Goal: Contribute content: Contribute content

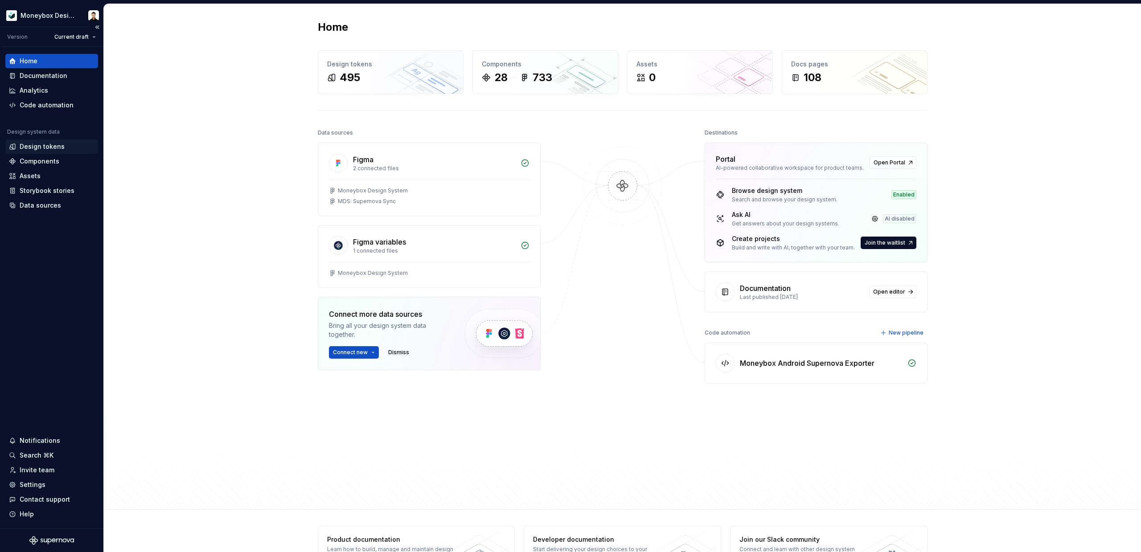
click at [46, 148] on div "Design tokens" at bounding box center [42, 146] width 45 height 9
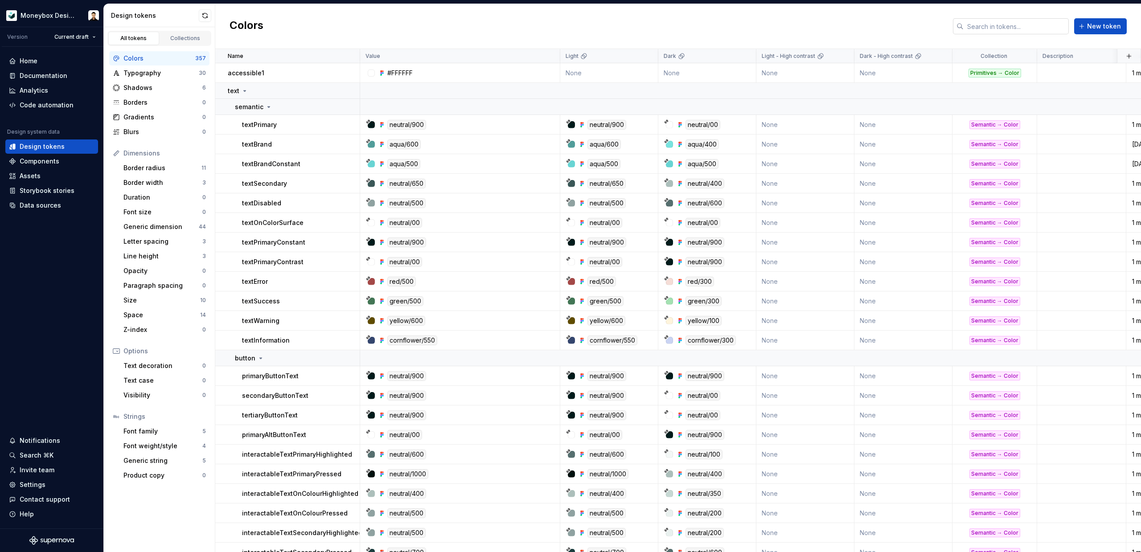
click at [1015, 29] on input "text" at bounding box center [1016, 26] width 105 height 16
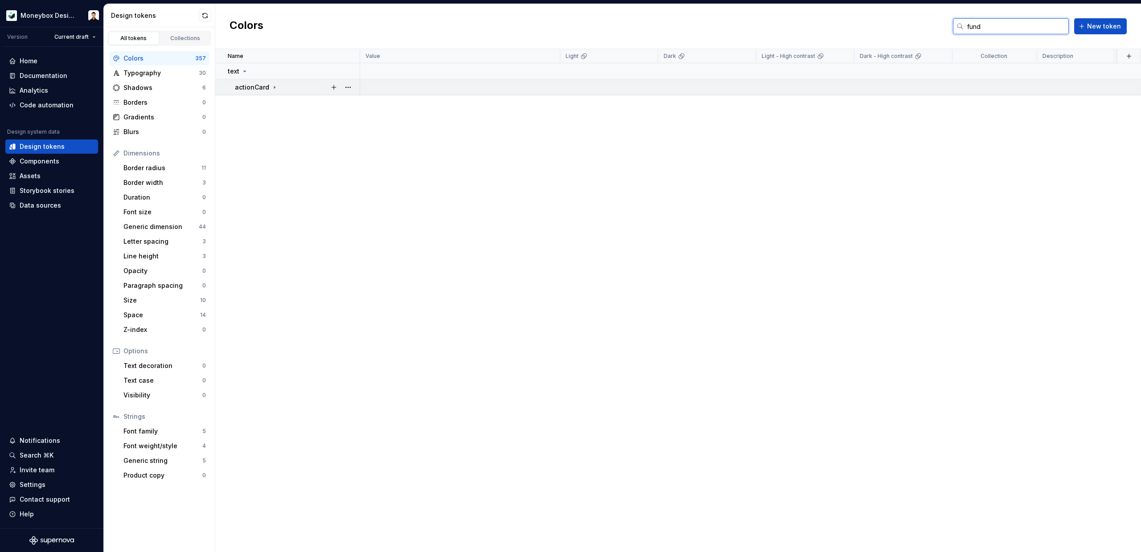
type input "fund"
click at [271, 86] on icon at bounding box center [274, 87] width 7 height 7
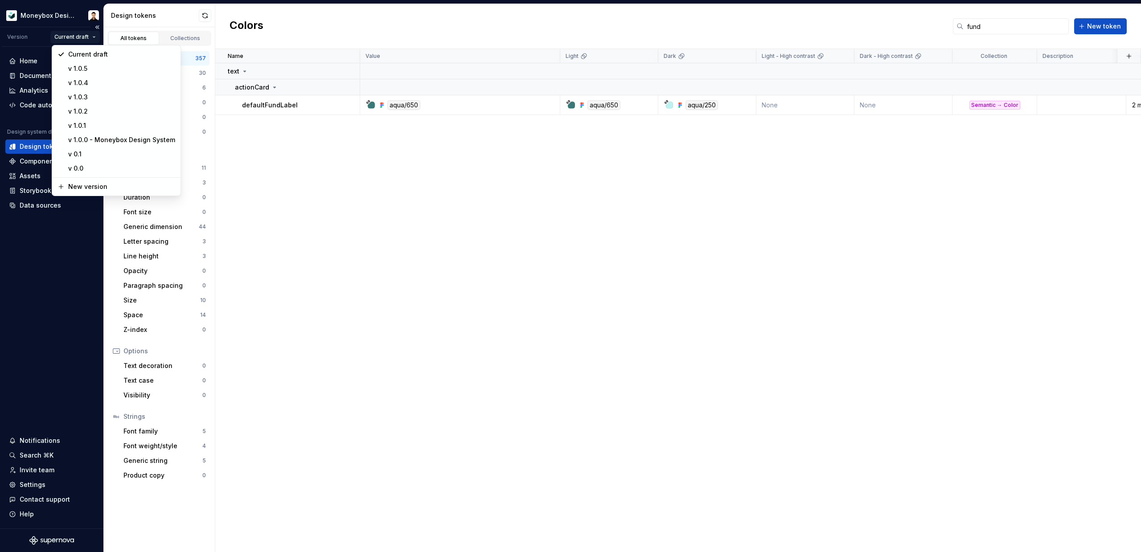
click at [79, 36] on html "Moneybox Design System Version Current draft Home Documentation Analytics Code …" at bounding box center [570, 276] width 1141 height 552
click at [93, 185] on div "New version" at bounding box center [121, 186] width 107 height 9
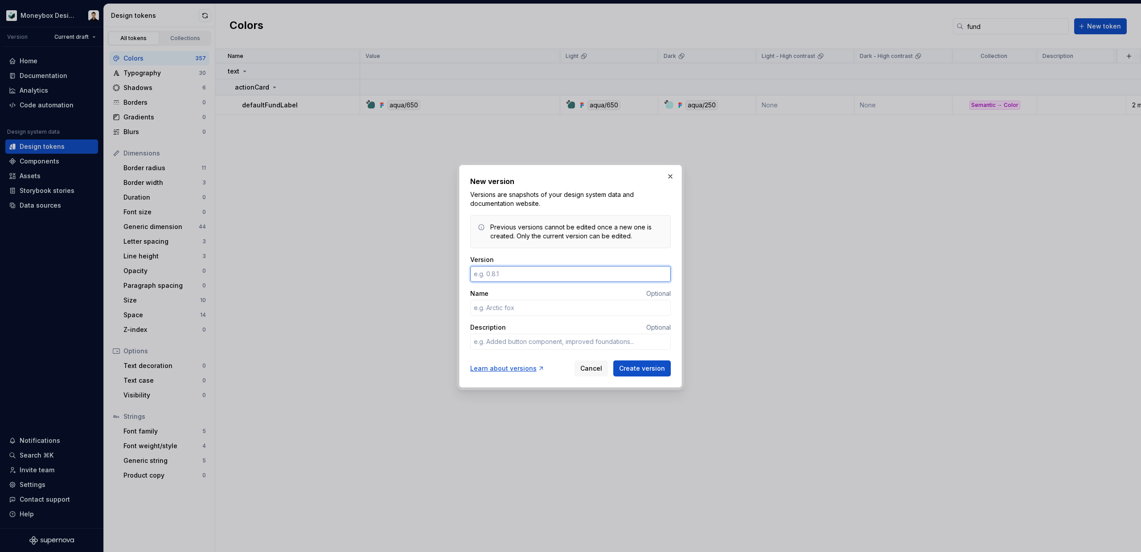
click at [538, 268] on input "Version" at bounding box center [570, 274] width 201 height 16
type input "1"
type textarea "*"
type input "1.0.6"
type textarea "*"
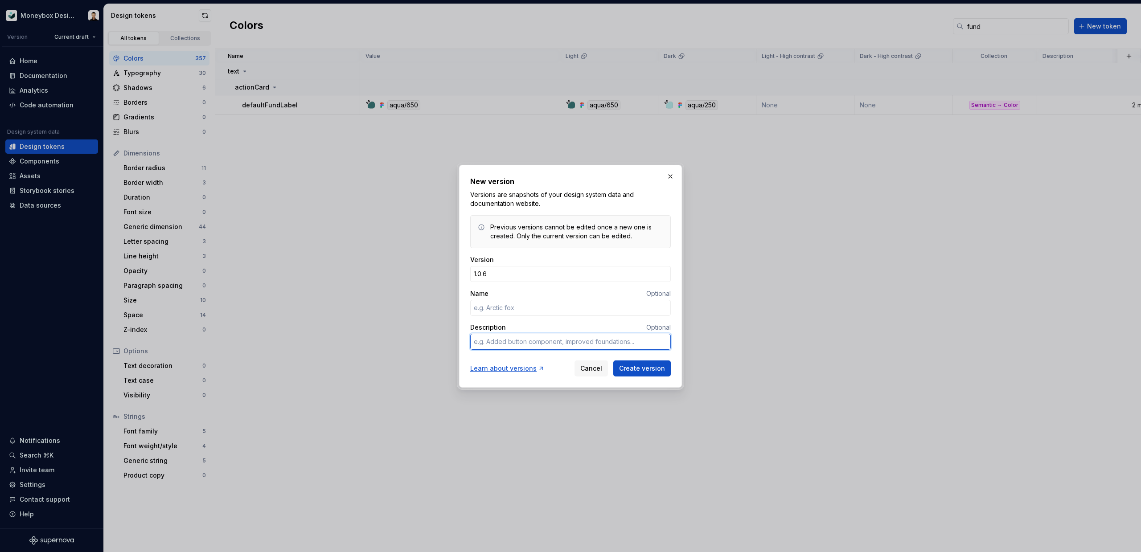
click at [516, 341] on textarea "Description" at bounding box center [570, 342] width 201 height 16
type textarea "A"
type textarea "*"
type textarea "Ad"
type textarea "*"
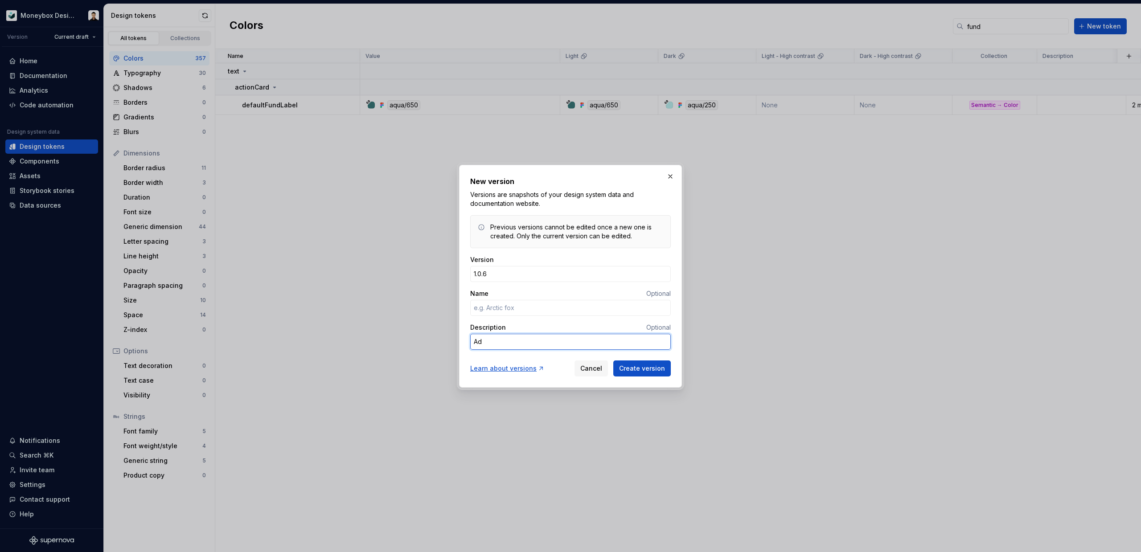
type textarea "Add"
type textarea "*"
type textarea "Adde"
type textarea "*"
type textarea "Added"
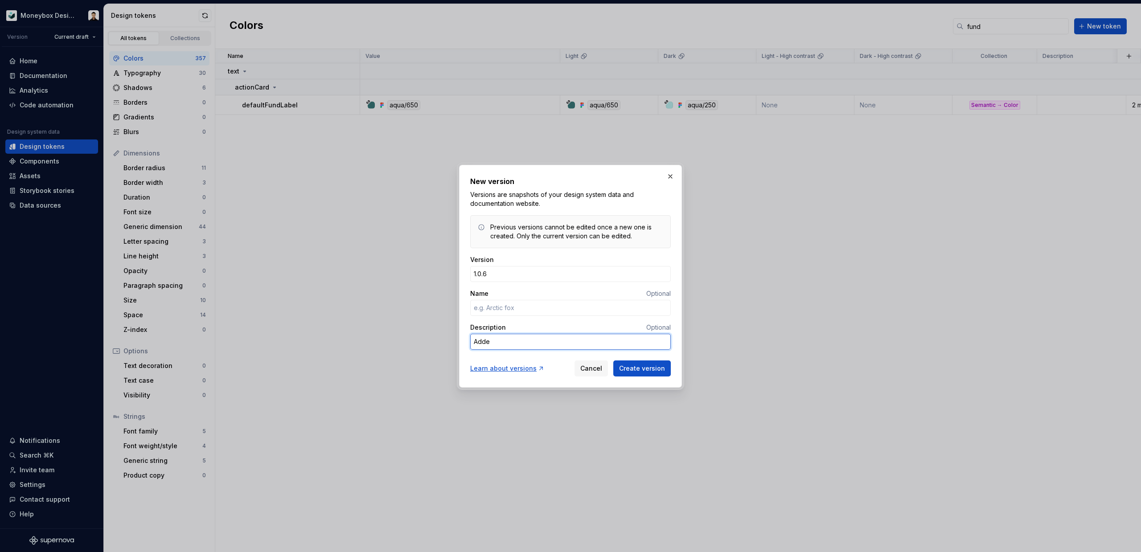
type textarea "*"
type textarea "Added"
type textarea "*"
type textarea "Added d"
type textarea "*"
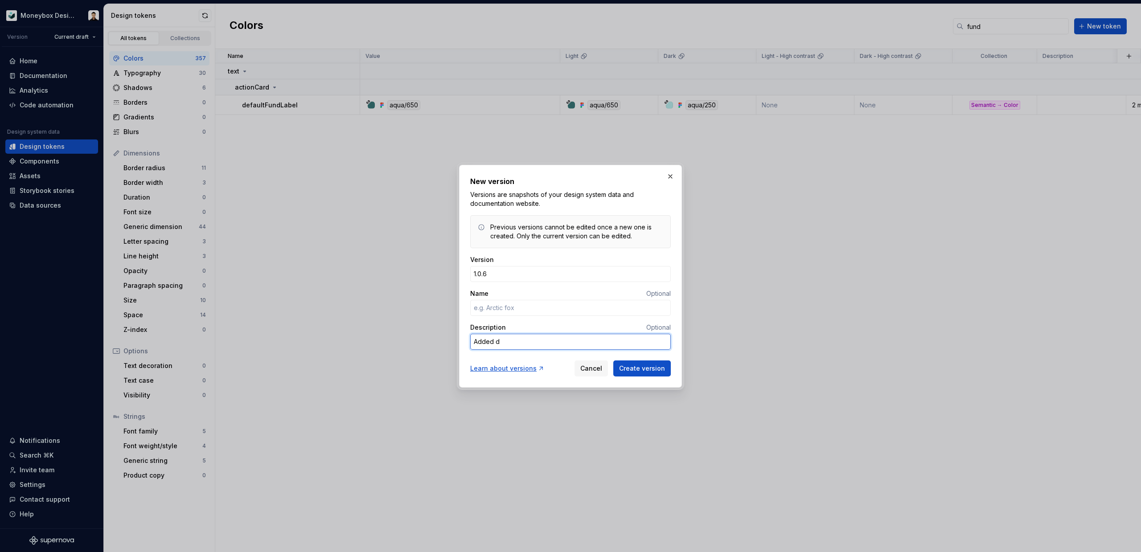
type textarea "Added de"
type textarea "*"
type textarea "Added def"
type textarea "*"
type textarea "Added defa"
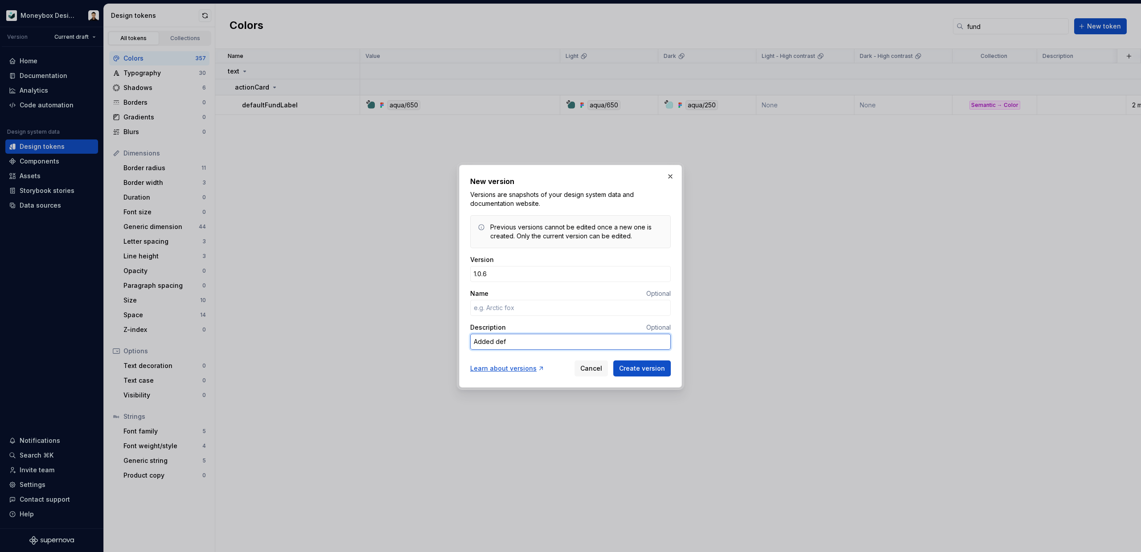
type textarea "*"
type textarea "Added defau"
type textarea "*"
type textarea "Added defaul"
type textarea "*"
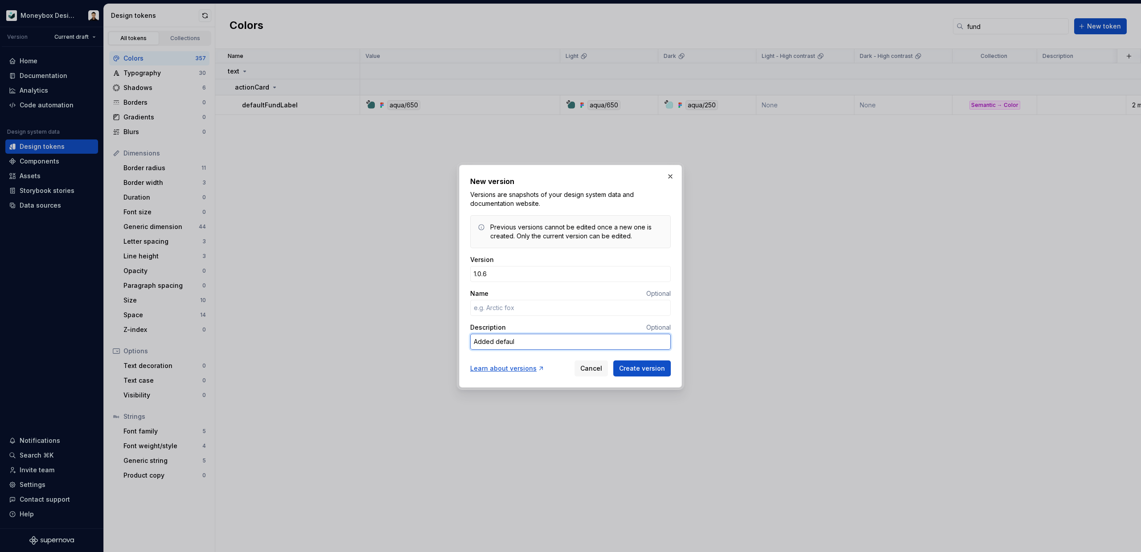
type textarea "Added default"
type textarea "*"
type textarea "Added defaultF"
type textarea "*"
type textarea "Added defaultFu"
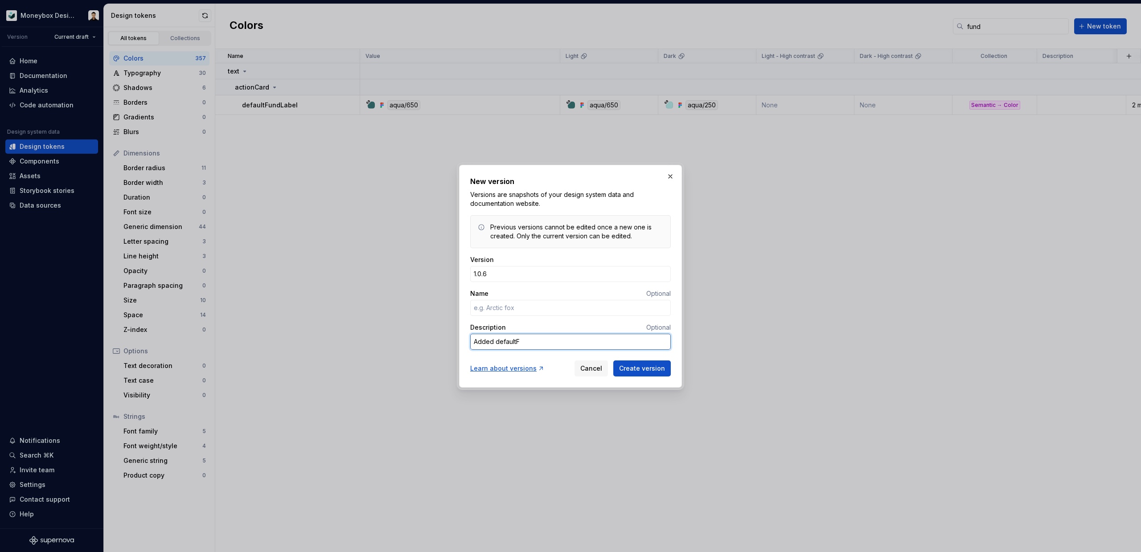
type textarea "*"
type textarea "Added defaultFun"
type textarea "*"
type textarea "Added defaultFund"
type textarea "*"
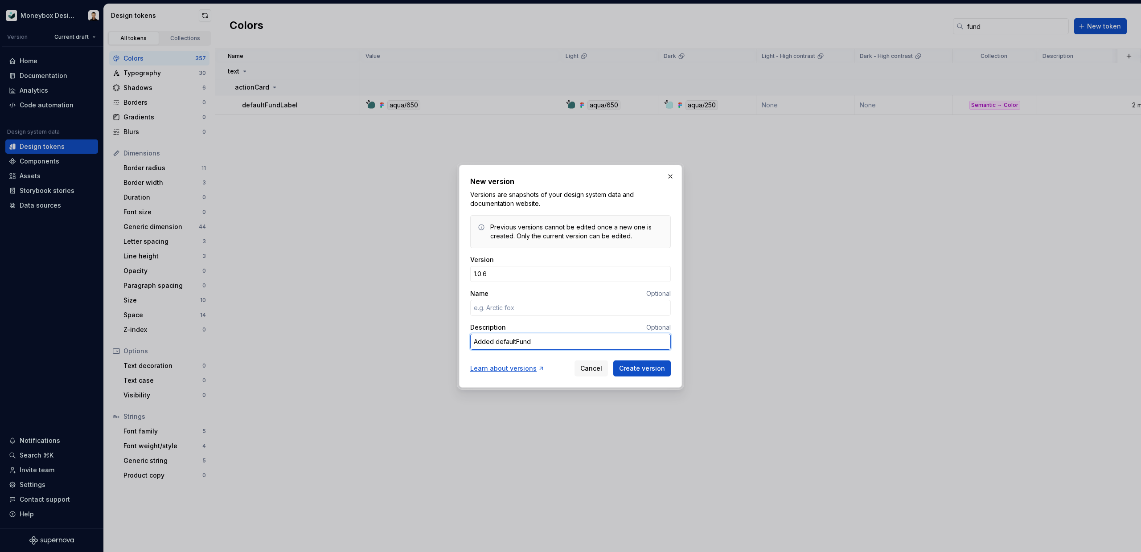
type textarea "Added defaultFundL"
type textarea "*"
type textarea "Added defaultFundLa"
type textarea "*"
type textarea "Added defaultFundLab"
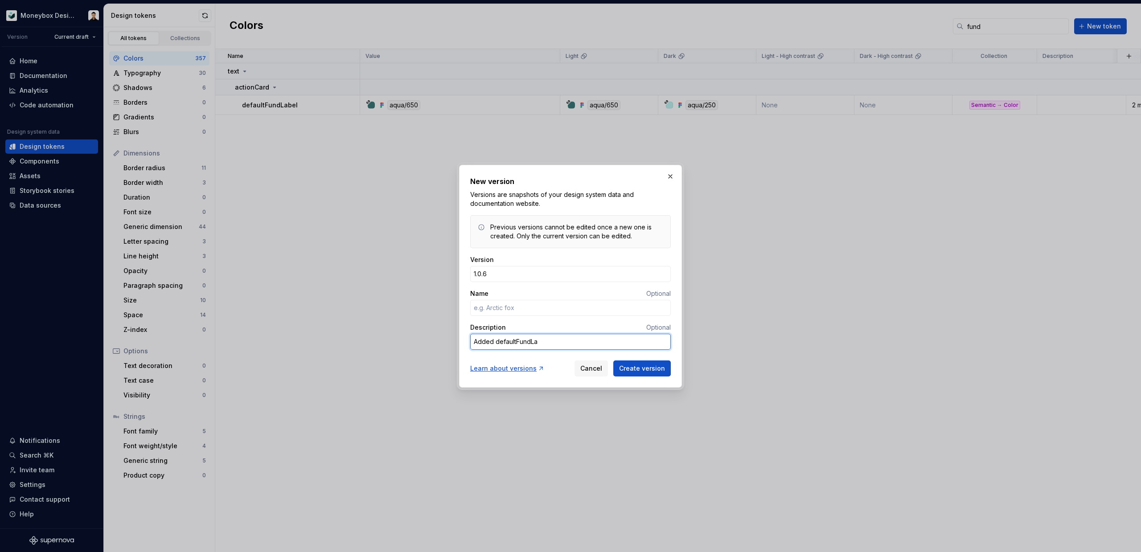
type textarea "*"
type textarea "Added defaultFundLabe"
type textarea "*"
type textarea "Added defaultFundLabel"
type textarea "*"
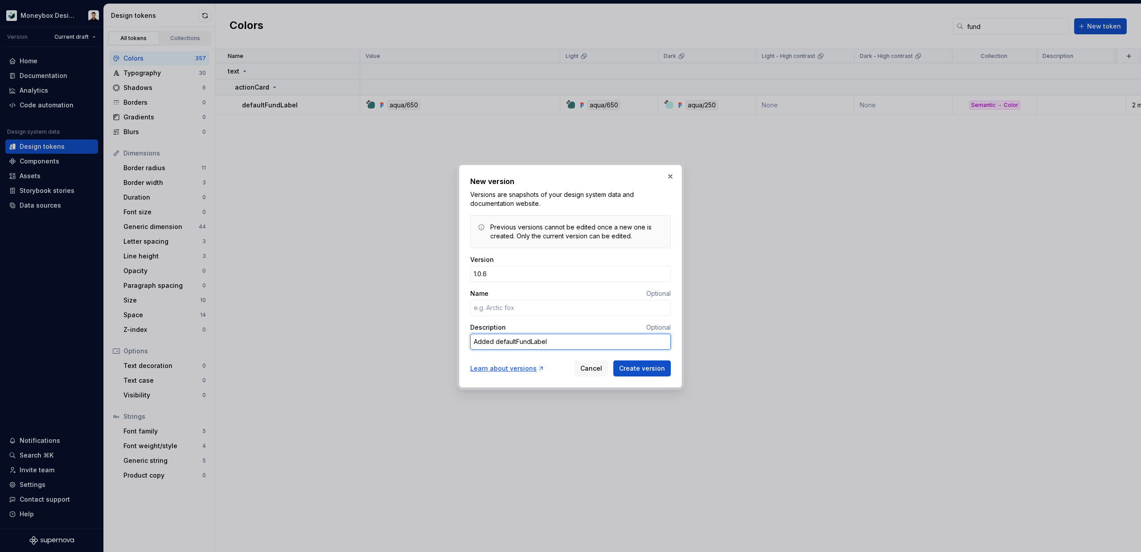
type textarea "Added defaultFundLabel"
type textarea "*"
type textarea "Added defaultFundLabel t"
type textarea "*"
type textarea "Added defaultFundLabel to"
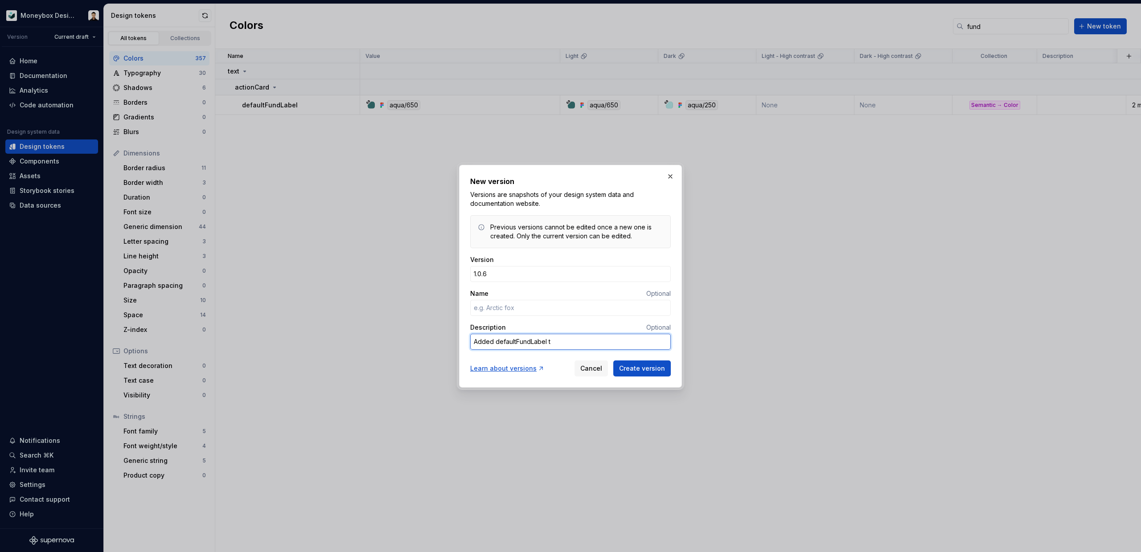
type textarea "*"
type textarea "Added defaultFundLabel tok"
type textarea "*"
type textarea "Added defaultFundLabel toke"
type textarea "*"
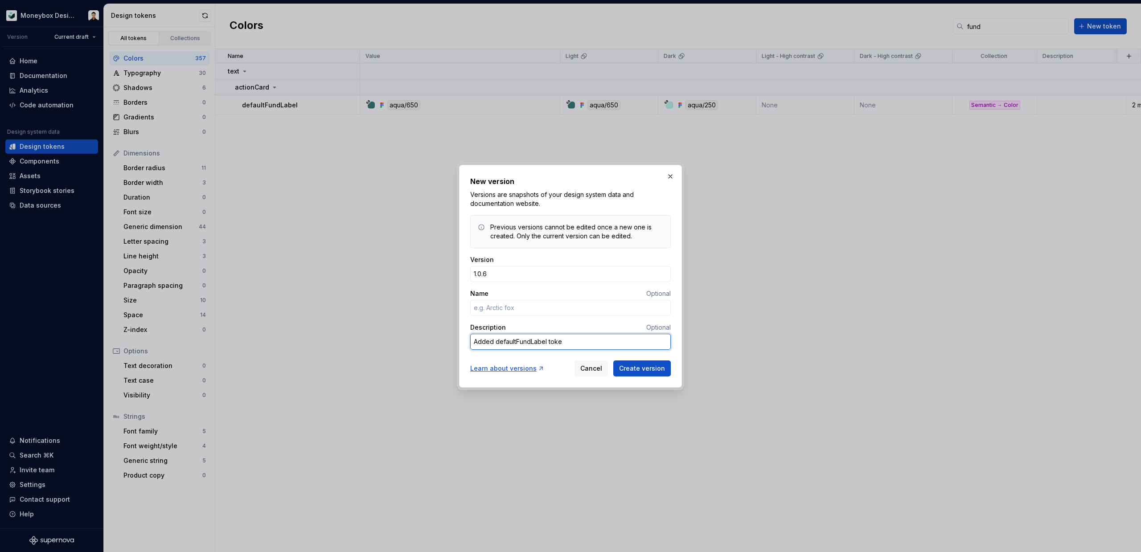
type textarea "Added defaultFundLabel token"
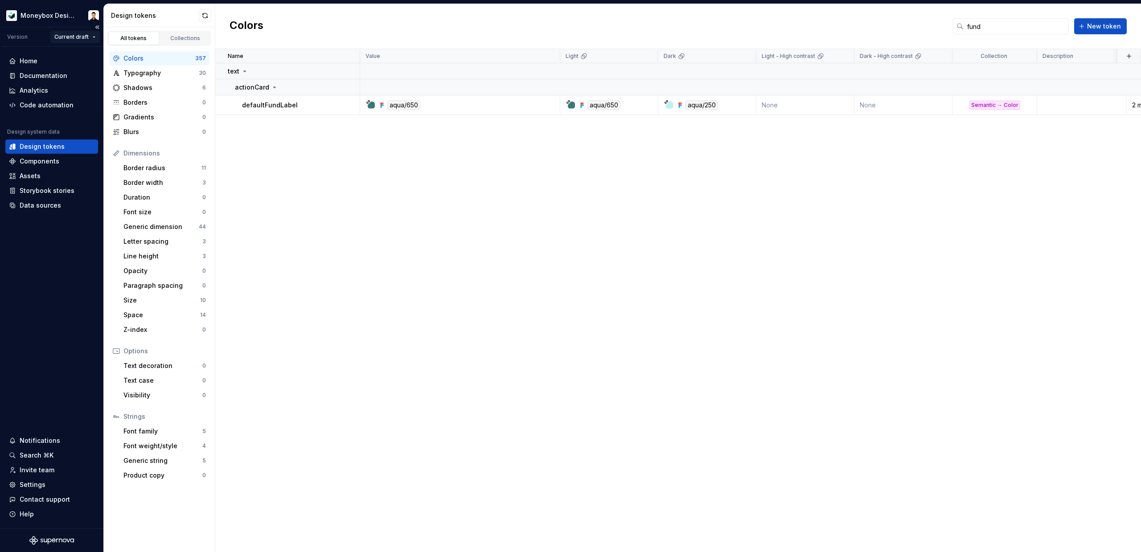
click at [83, 39] on html "Moneybox Design System Version Current draft Home Documentation Analytics Code …" at bounding box center [570, 276] width 1141 height 552
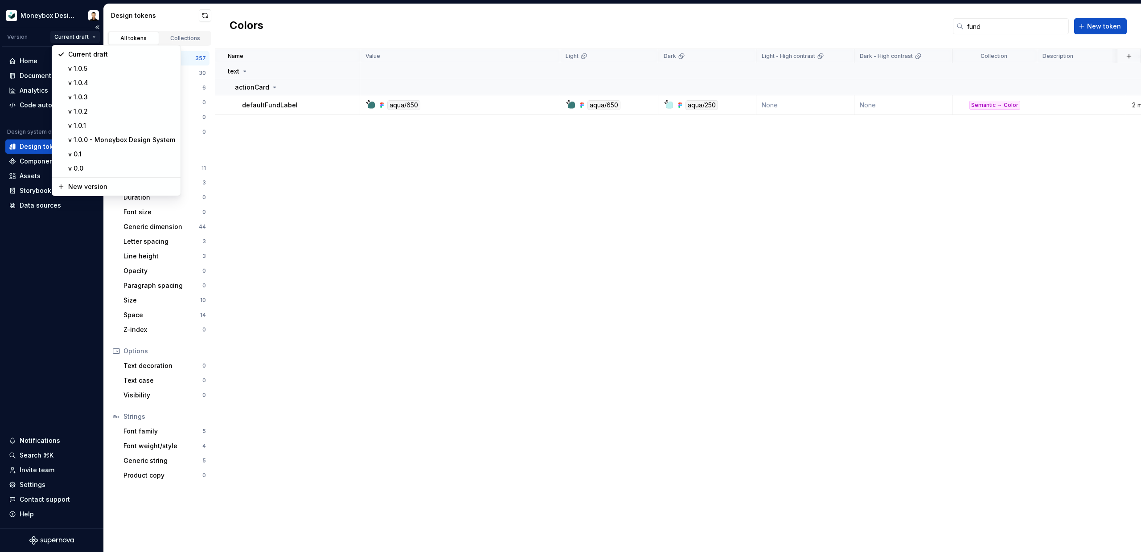
click at [83, 39] on html "Moneybox Design System Version Current draft Home Documentation Analytics Code …" at bounding box center [570, 276] width 1141 height 552
click at [89, 37] on html "Moneybox Design System Version Current draft Home Documentation Analytics Code …" at bounding box center [570, 276] width 1141 height 552
click at [88, 185] on div "New version" at bounding box center [121, 186] width 107 height 9
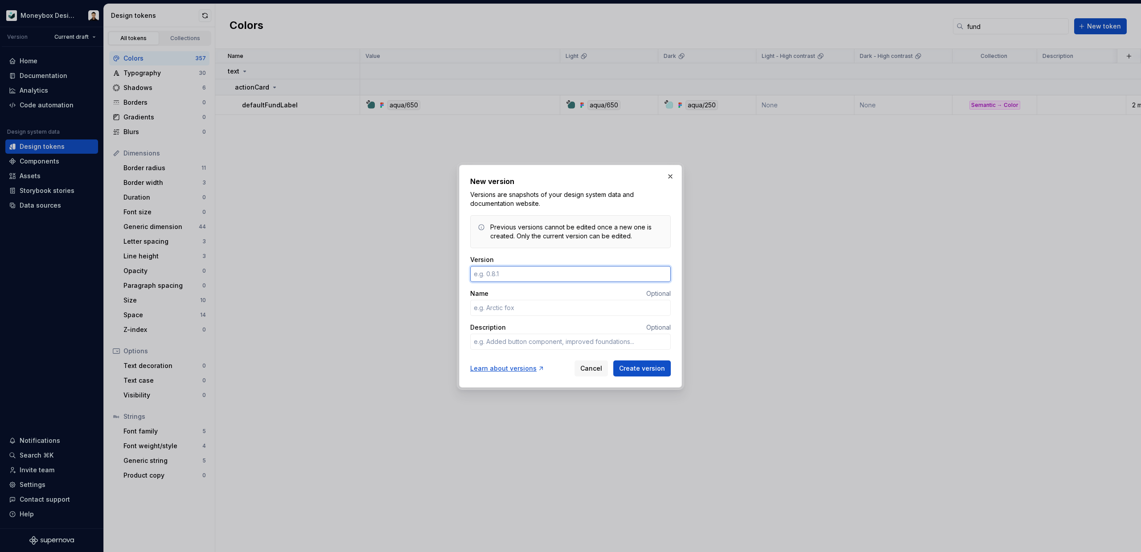
click at [504, 277] on input "Version" at bounding box center [570, 274] width 201 height 16
type textarea "*"
type input "1.0.6"
click at [569, 336] on textarea "Description" at bounding box center [570, 342] width 201 height 16
type textarea "*"
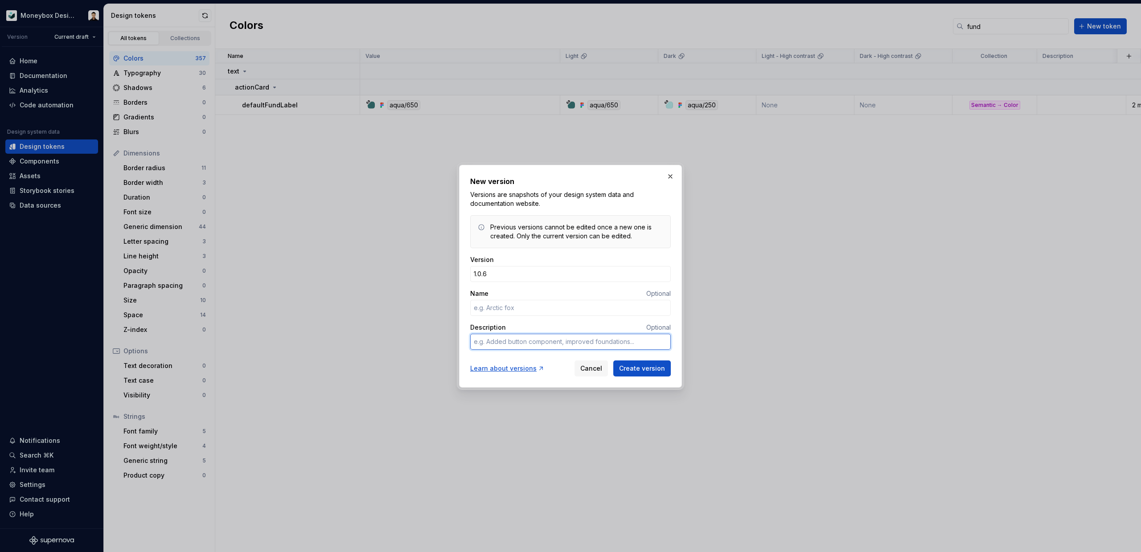
type textarea "A"
type textarea "*"
type textarea "Ad"
type textarea "*"
type textarea "Add"
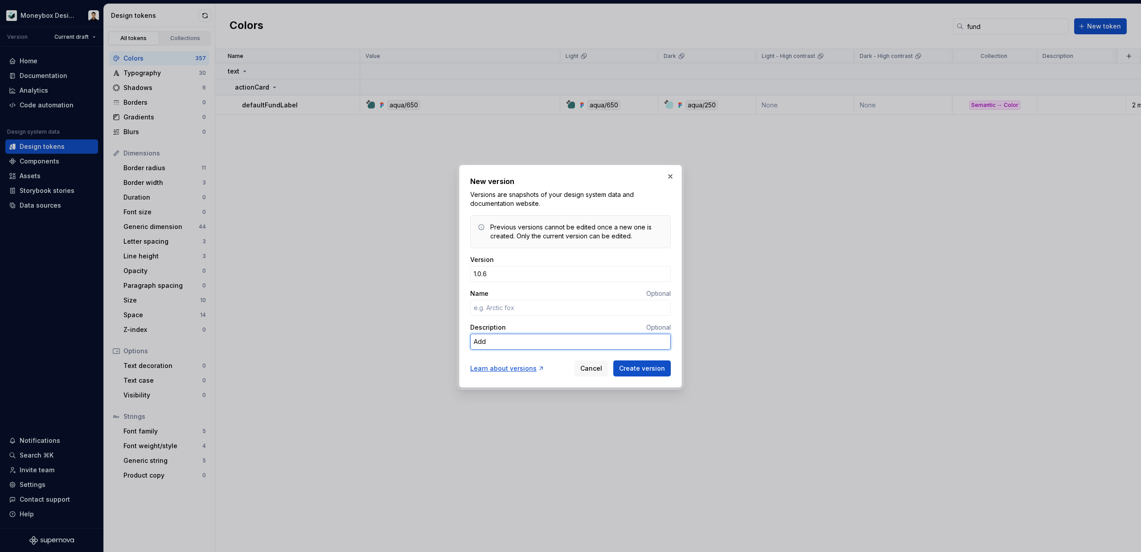
type textarea "*"
type textarea "Adde"
type textarea "*"
type textarea "Added"
type textarea "*"
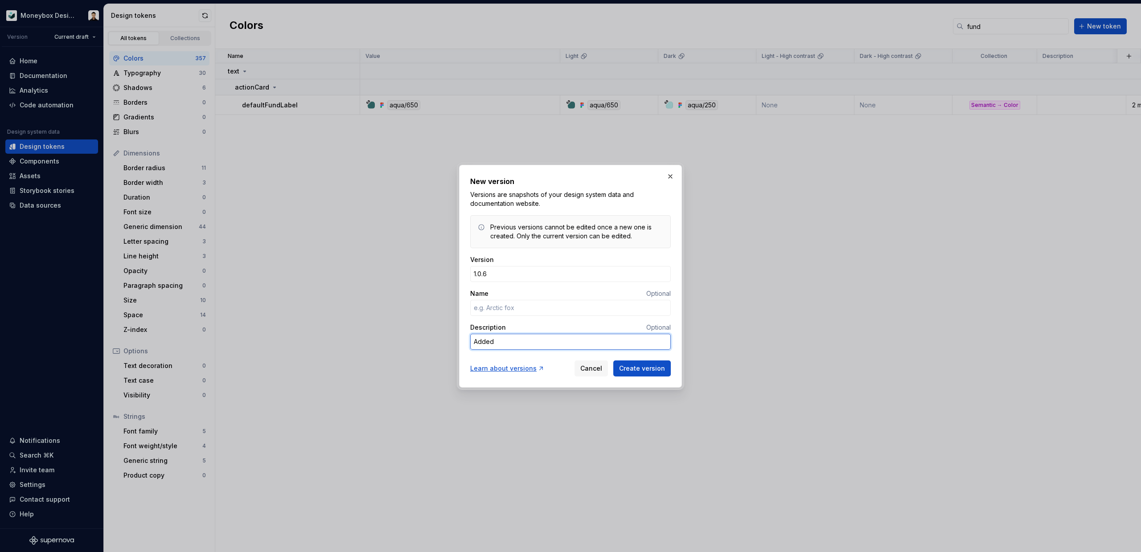
type textarea "Added"
type textarea "*"
type textarea "Added d"
type textarea "*"
type textarea "Added de"
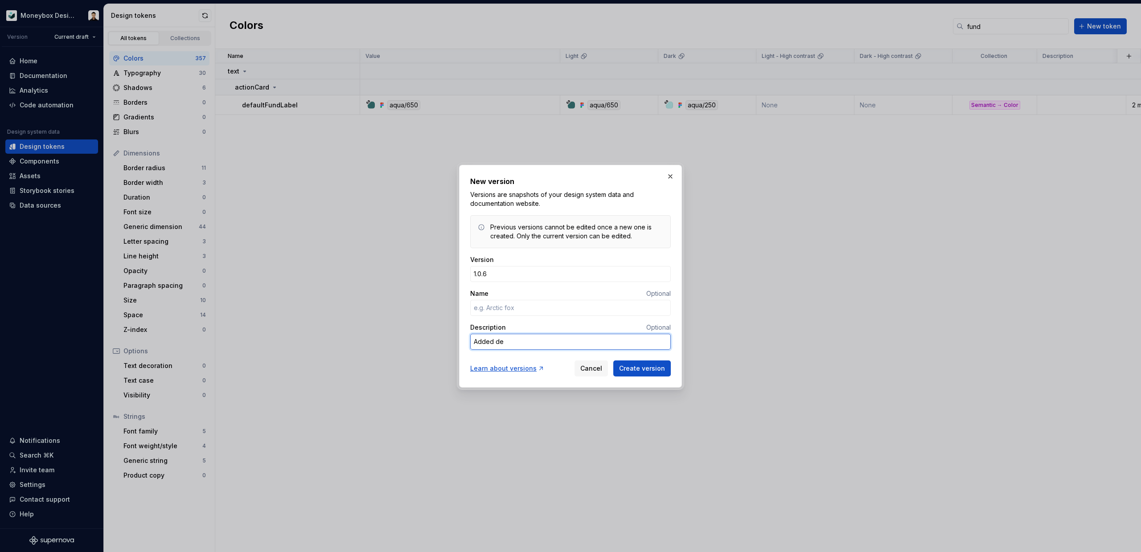
type textarea "*"
type textarea "Added def"
type textarea "*"
type textarea "Added defa"
type textarea "*"
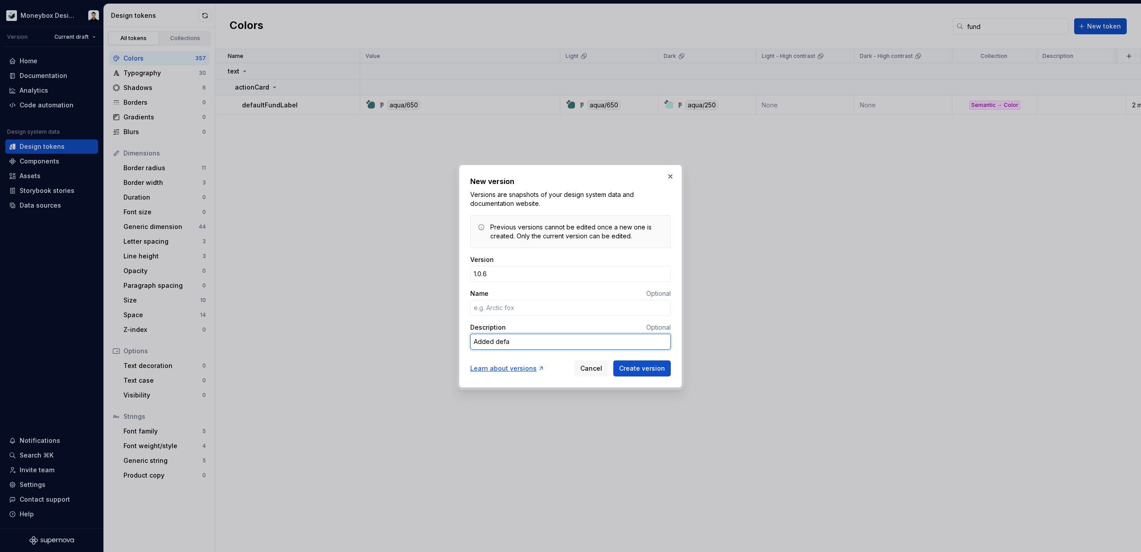
type textarea "Added defau"
type textarea "*"
type textarea "Added default"
type textarea "*"
type textarea "Added defaultFu"
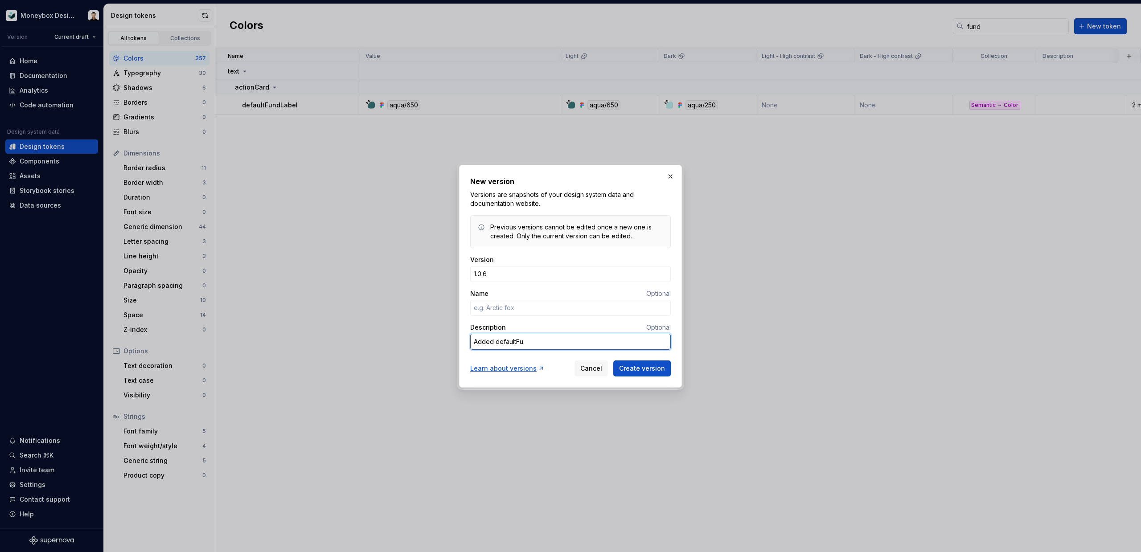
type textarea "*"
type textarea "Added defaultFun"
type textarea "*"
type textarea "Added defaultFund"
type textarea "*"
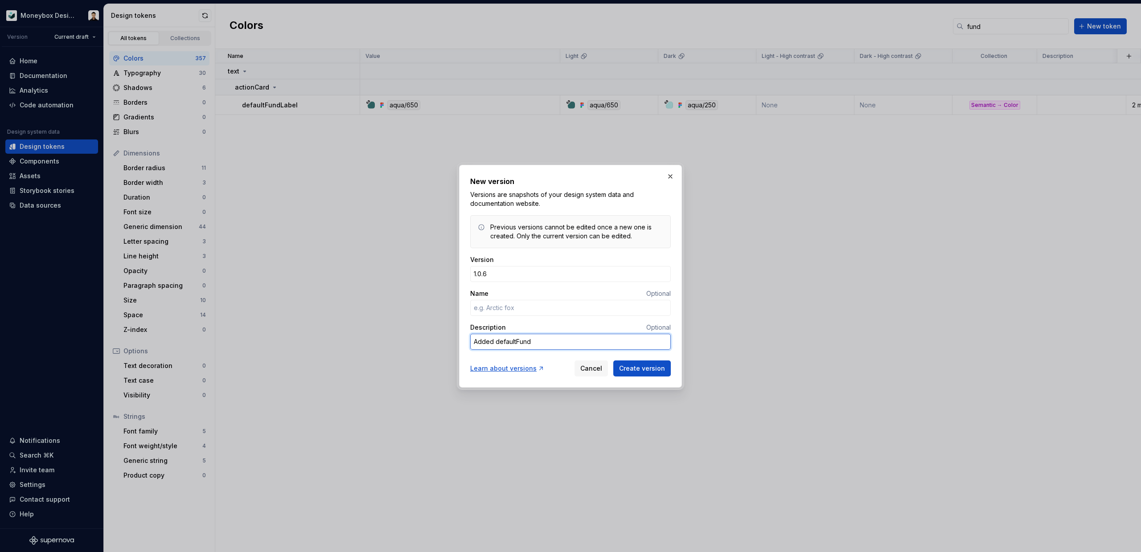
type textarea "Added defaultFundL"
type textarea "*"
type textarea "Added defaultFundLa"
type textarea "*"
type textarea "Added defaultFundLab"
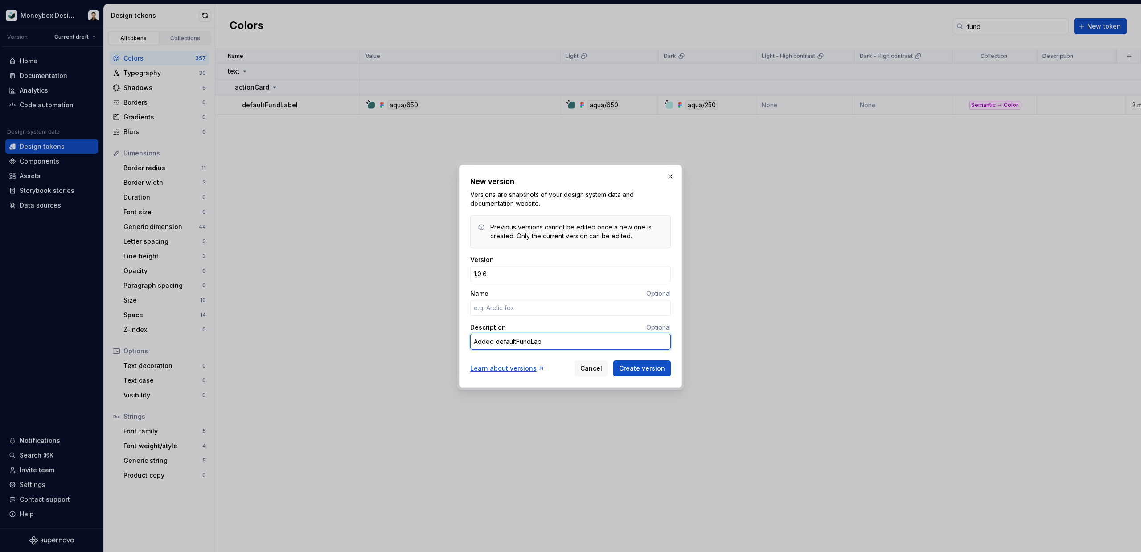
type textarea "*"
type textarea "Added defaultFundLabe"
type textarea "*"
type textarea "Added defaultFundLabel"
type textarea "*"
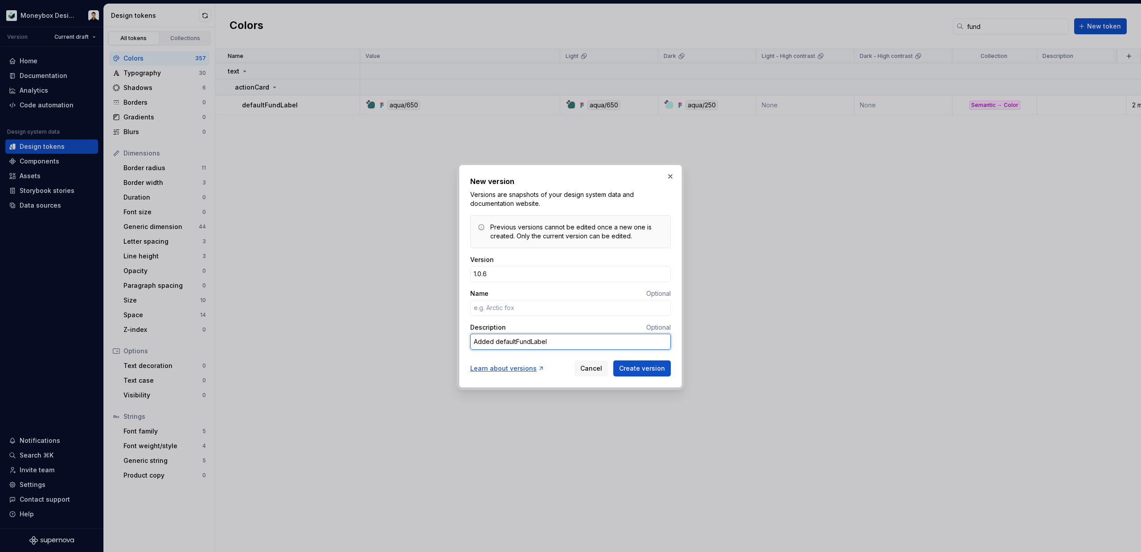
type textarea "Added defaultFundLabel"
type textarea "*"
type textarea "Added defaultFundLabel t"
type textarea "*"
type textarea "Added defaultFundLabel to"
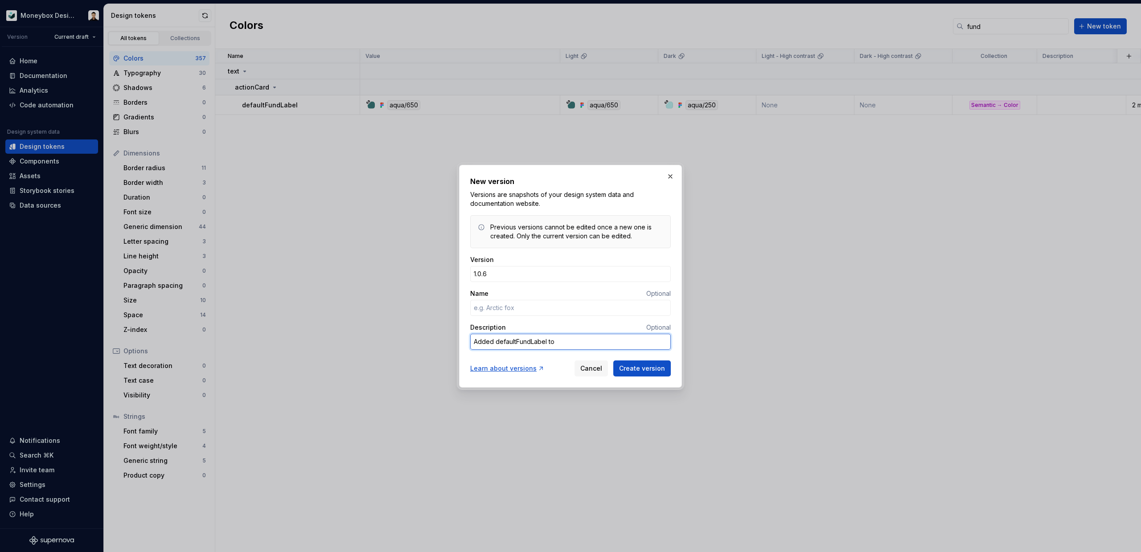
type textarea "*"
type textarea "Added defaultFundLabel tok"
type textarea "*"
type textarea "Added defaultFundLabel toke"
type textarea "*"
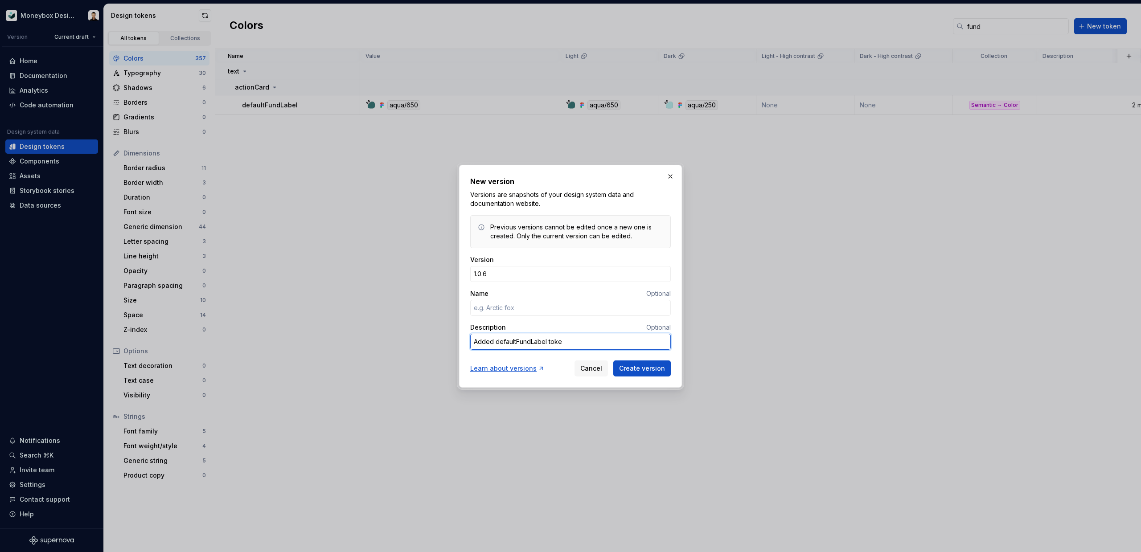
type textarea "Added defaultFundLabel token"
type textarea "*"
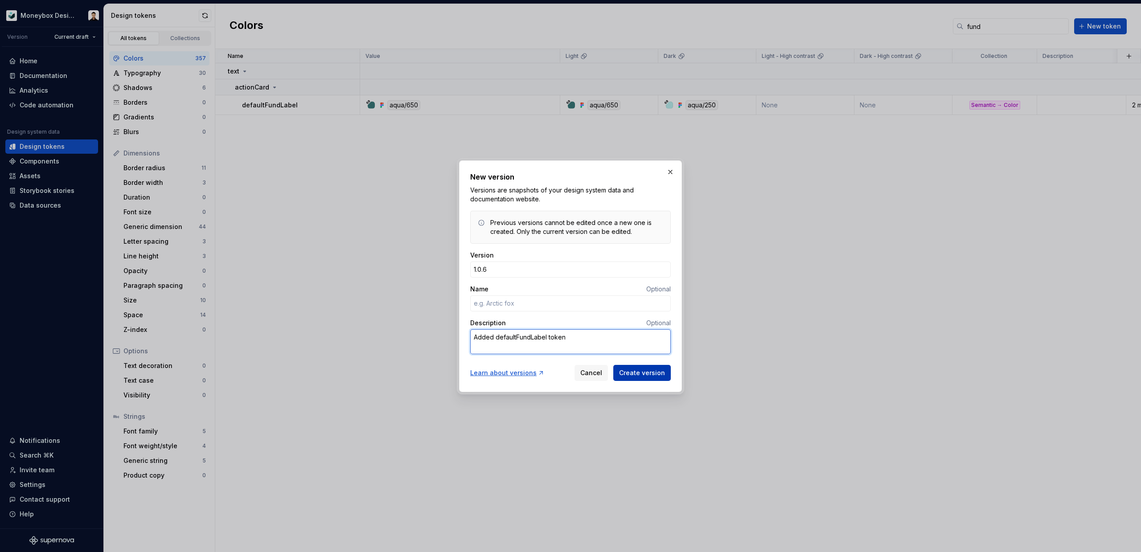
type textarea "Added defaultFundLabel token"
click at [636, 375] on span "Create version" at bounding box center [642, 373] width 46 height 9
type textarea "*"
